Goal: Find contact information

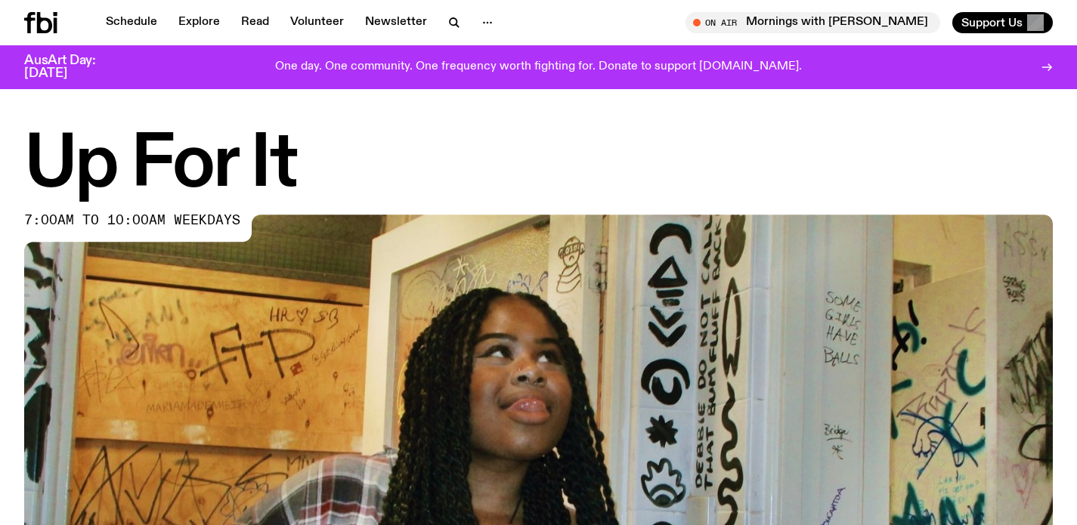
scroll to position [677, 0]
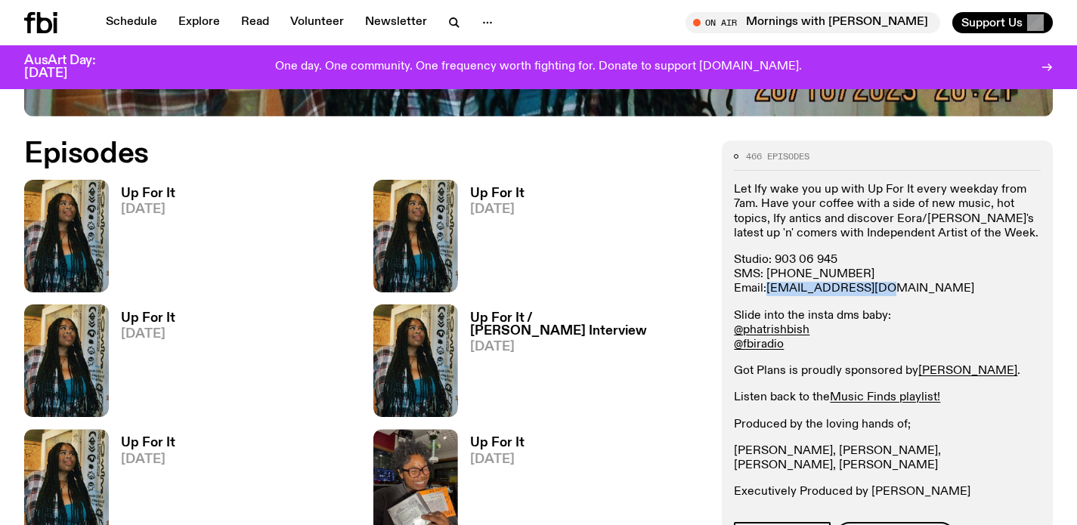
drag, startPoint x: 881, startPoint y: 291, endPoint x: 769, endPoint y: 289, distance: 111.1
click at [769, 289] on p "Studio: [PHONE_NUMBER] SMS: [PHONE_NUMBER] Email: [EMAIL_ADDRESS][DOMAIN_NAME]" at bounding box center [887, 275] width 307 height 44
copy link "[EMAIL_ADDRESS][DOMAIN_NAME]"
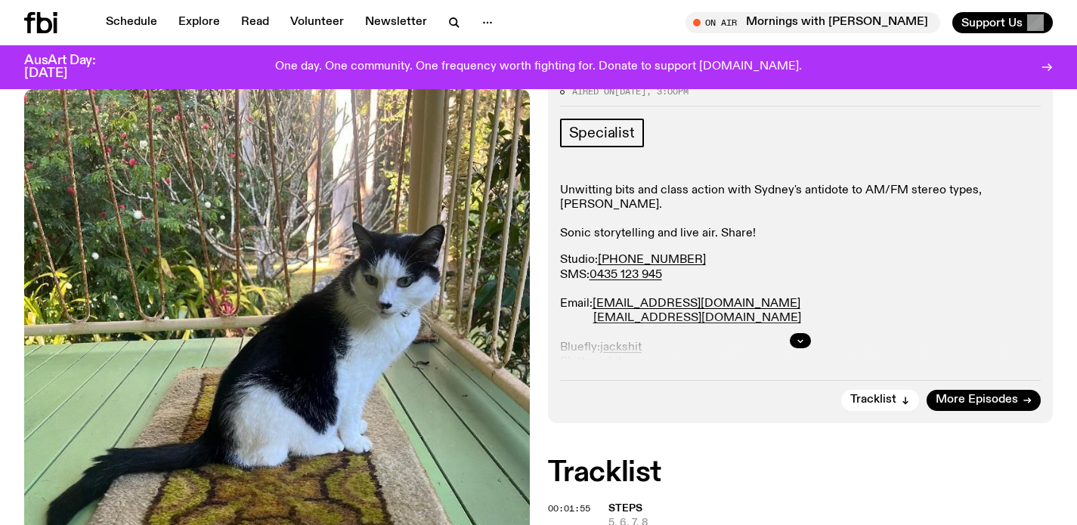
scroll to position [203, 0]
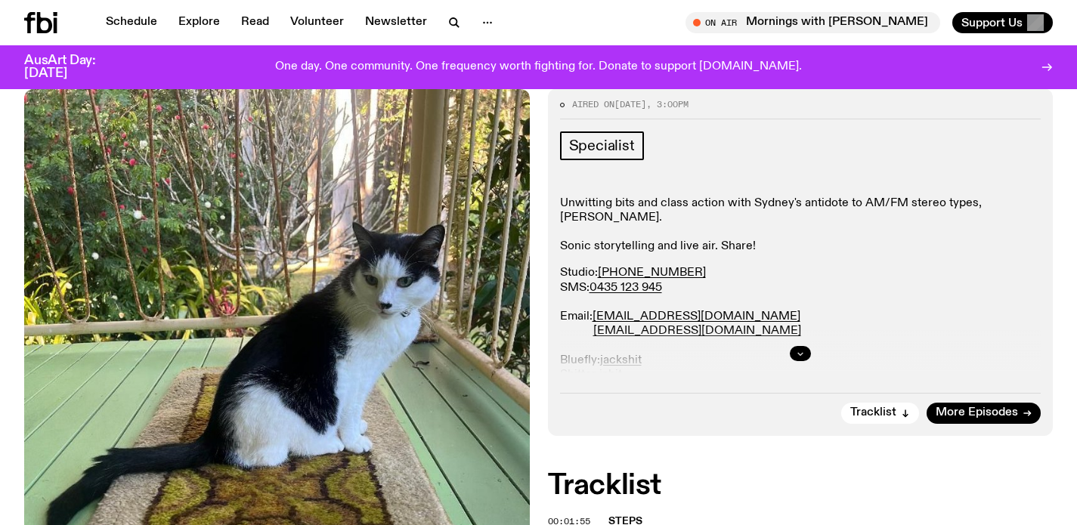
click at [802, 357] on icon "button" at bounding box center [800, 353] width 9 height 9
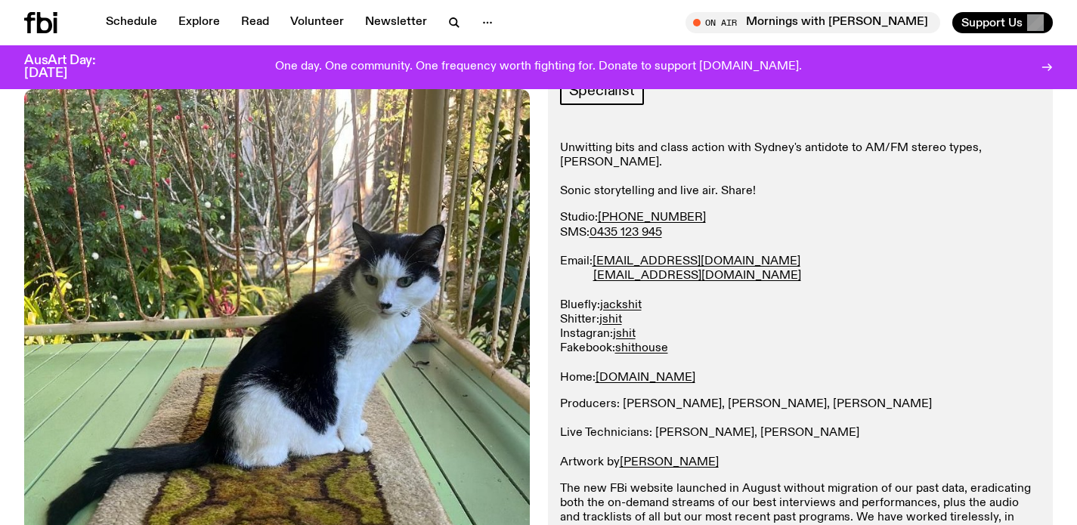
scroll to position [265, 0]
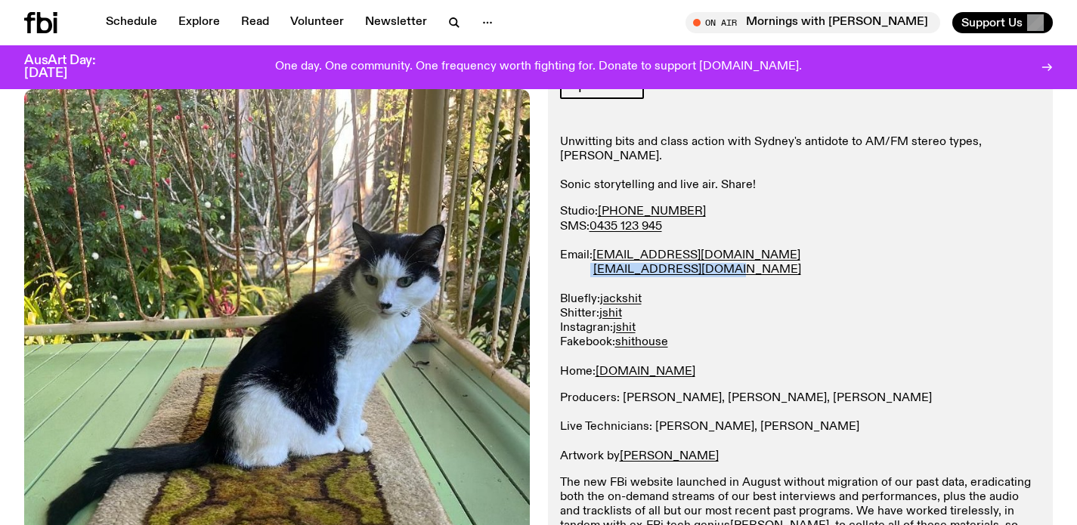
drag, startPoint x: 724, startPoint y: 256, endPoint x: 587, endPoint y: 259, distance: 136.8
click at [587, 259] on p "Studio: (02) 9030 6945 SMS: 0435 123 945 Email: studio@fbiradio.com jackshit@fb…" at bounding box center [800, 292] width 481 height 174
click at [746, 299] on p "Studio: (02) 9030 6945 SMS: 0435 123 945 Email: studio@fbiradio.com jackshit@fb…" at bounding box center [800, 292] width 481 height 174
drag, startPoint x: 735, startPoint y: 258, endPoint x: 591, endPoint y: 258, distance: 144.4
click at [591, 258] on p "Studio: (02) 9030 6945 SMS: 0435 123 945 Email: studio@fbiradio.com jackshit@fb…" at bounding box center [800, 292] width 481 height 174
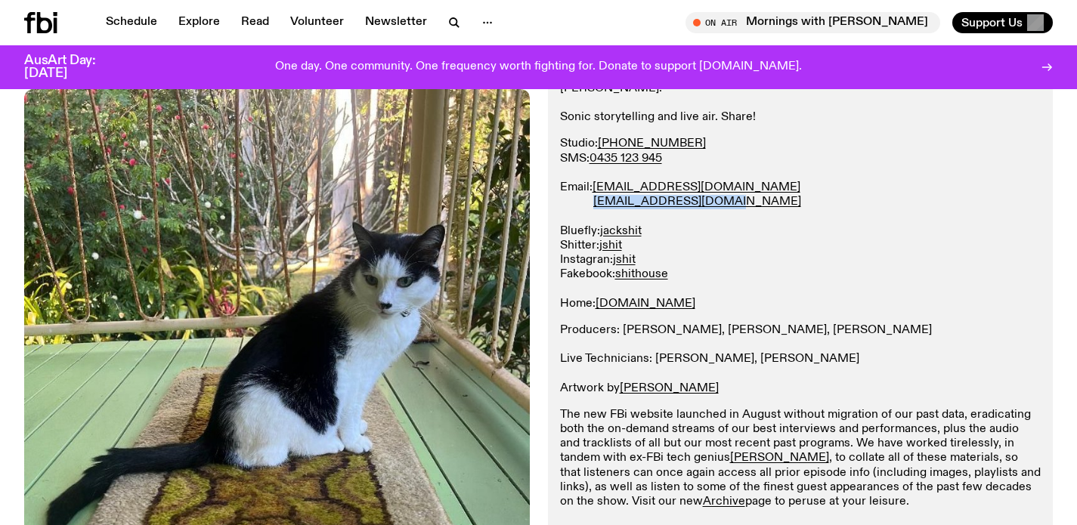
scroll to position [0, 0]
